Goal: Book appointment/travel/reservation

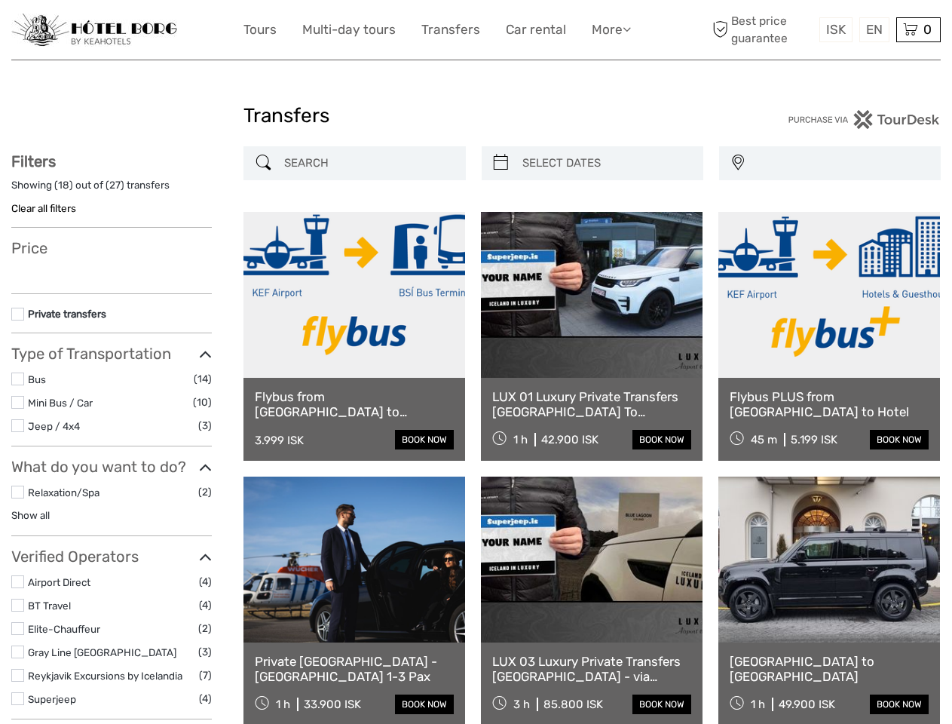
select select
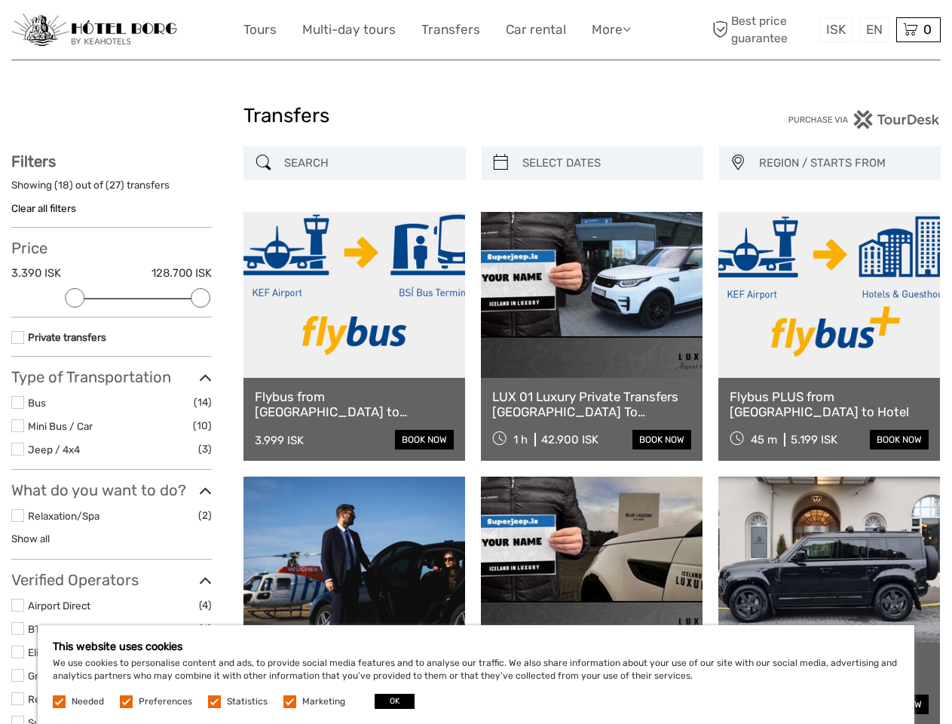
click at [610, 29] on link "More" at bounding box center [611, 30] width 39 height 22
click at [628, 29] on icon at bounding box center [627, 29] width 8 height 13
click at [835, 29] on span "ISK" at bounding box center [836, 29] width 20 height 15
click at [874, 29] on div "EN English Español Deutsch" at bounding box center [875, 29] width 30 height 25
click at [918, 29] on div "0 Items Total 0 ISK Checkout The shopping cart is empty." at bounding box center [919, 29] width 44 height 25
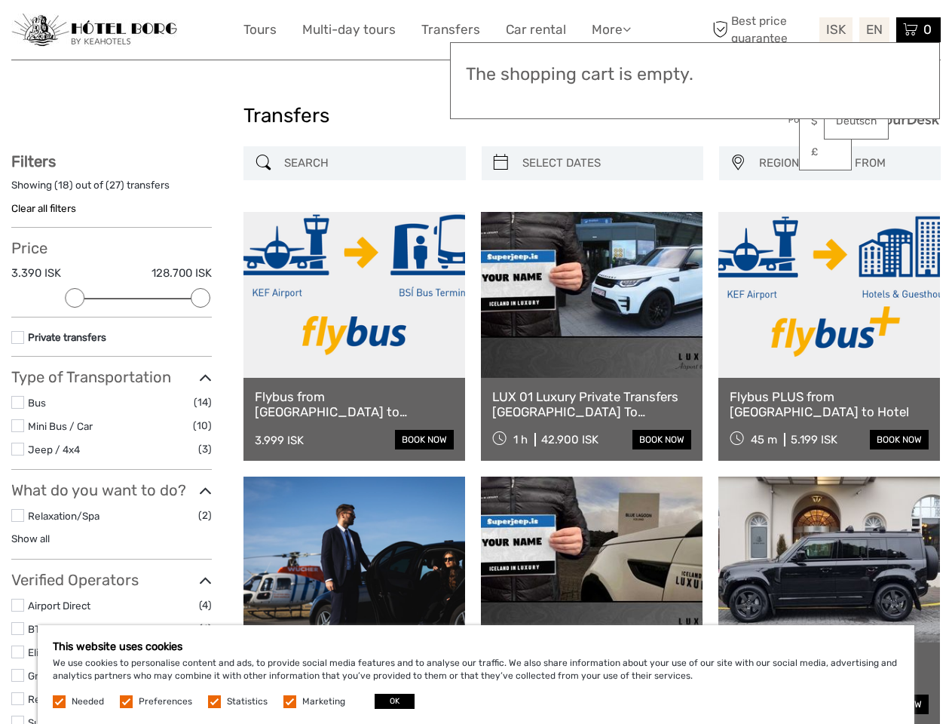
click at [75, 298] on div at bounding box center [75, 298] width 20 height 20
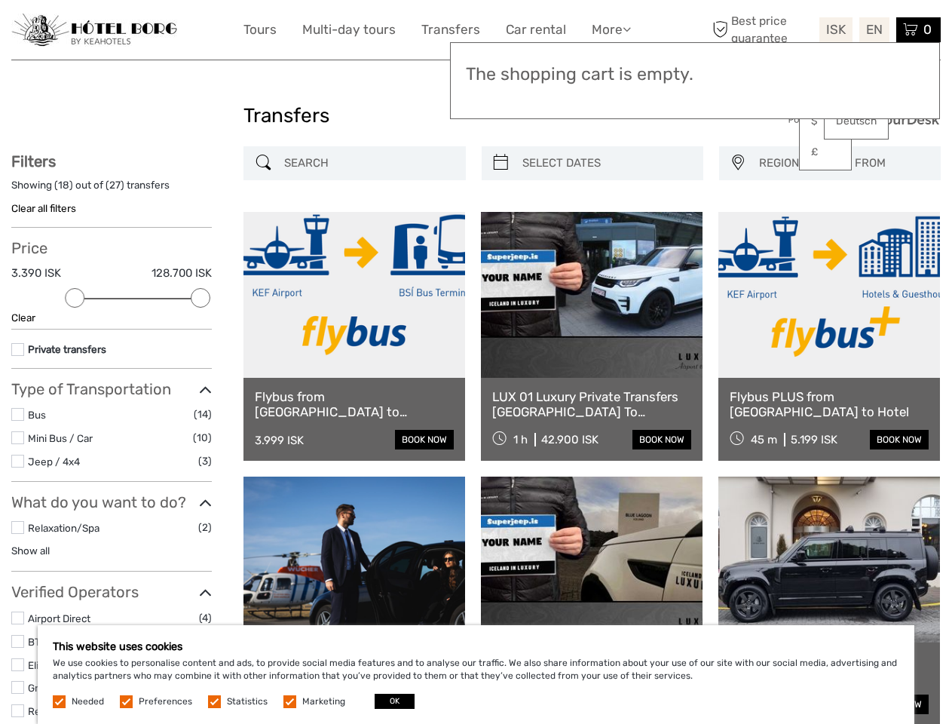
click at [201, 298] on div "Filters Showing ( 18 ) out of ( 27 ) transfers Clear all filters Price 3.390 IS…" at bounding box center [111, 478] width 201 height 652
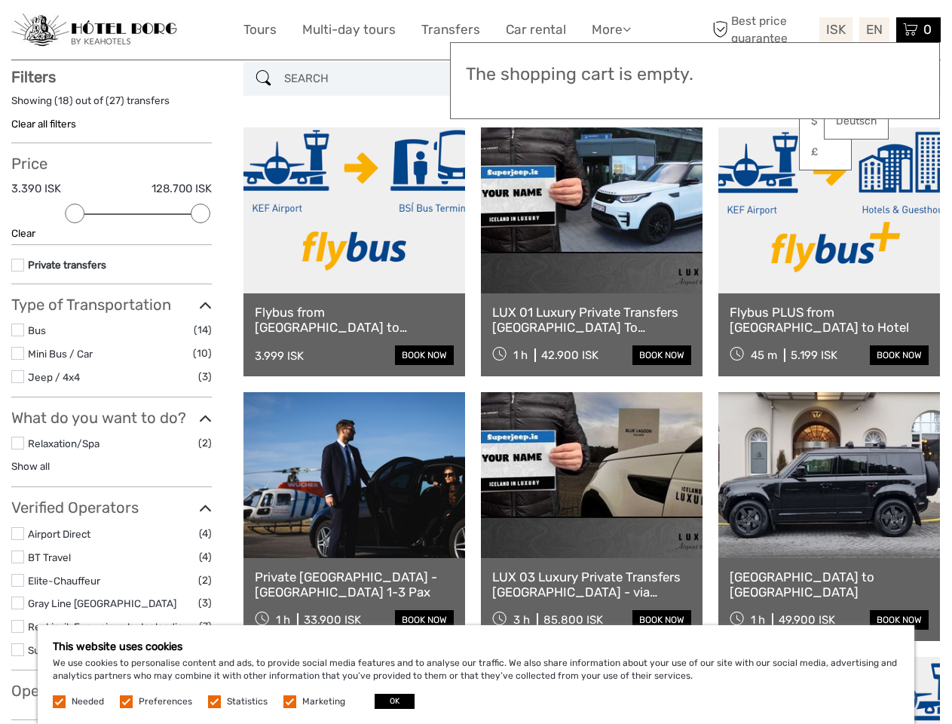
click at [501, 163] on link at bounding box center [592, 210] width 222 height 166
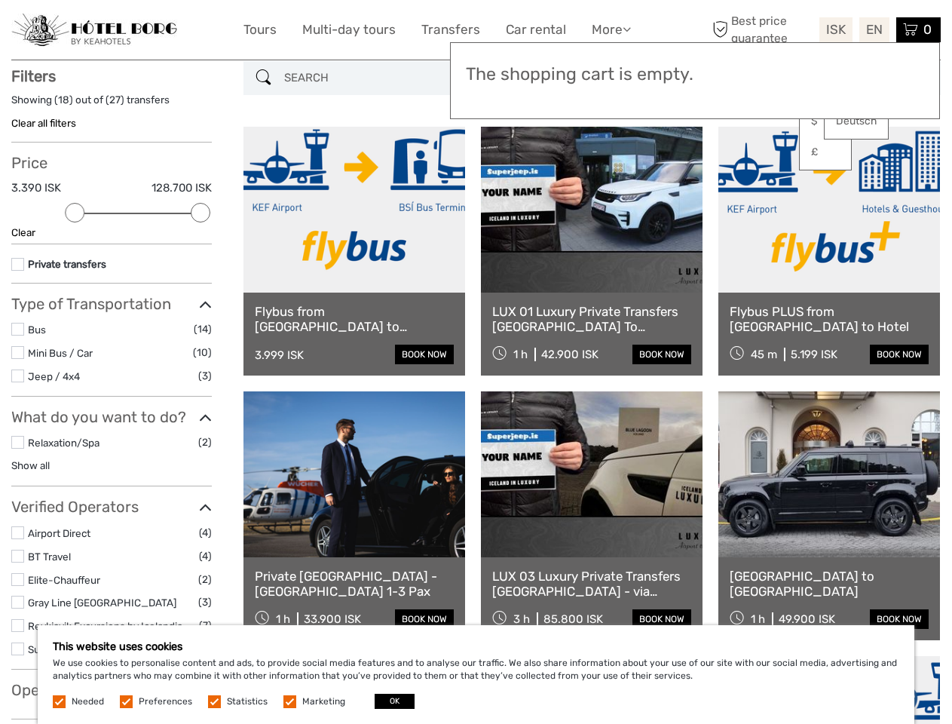
click at [606, 163] on link at bounding box center [592, 210] width 222 height 166
click at [737, 163] on link at bounding box center [830, 210] width 222 height 166
